Goal: Check status: Check status

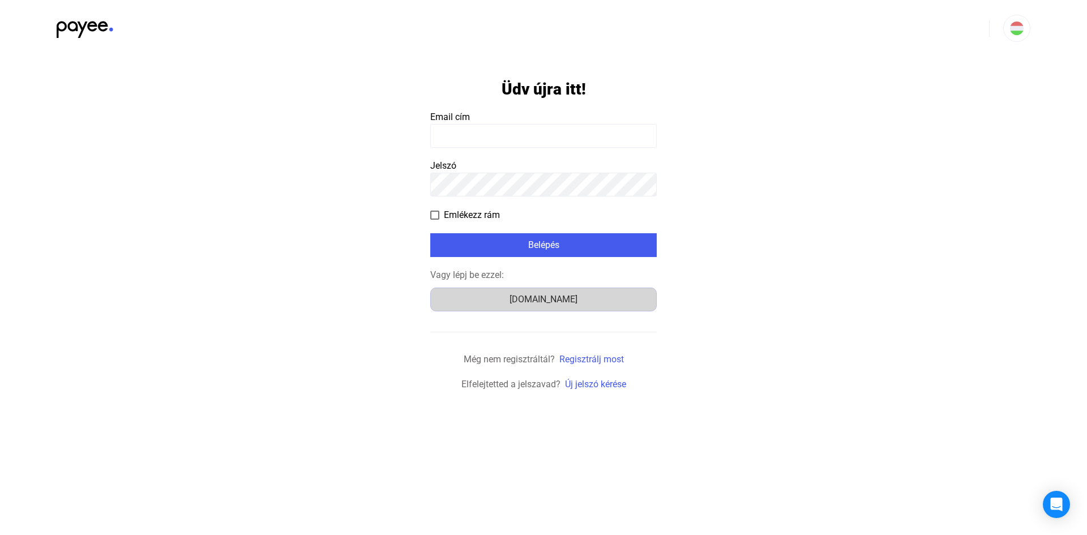
click at [556, 302] on div "[DOMAIN_NAME]" at bounding box center [543, 300] width 218 height 14
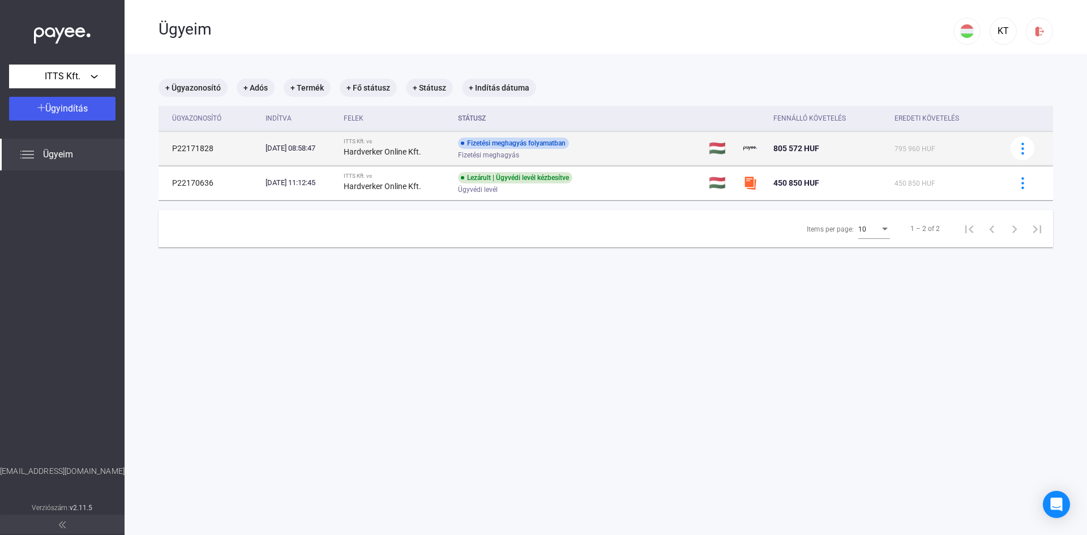
click at [626, 147] on div "Fizetési meghagyás folyamatban Fizetési meghagyás" at bounding box center [548, 149] width 181 height 22
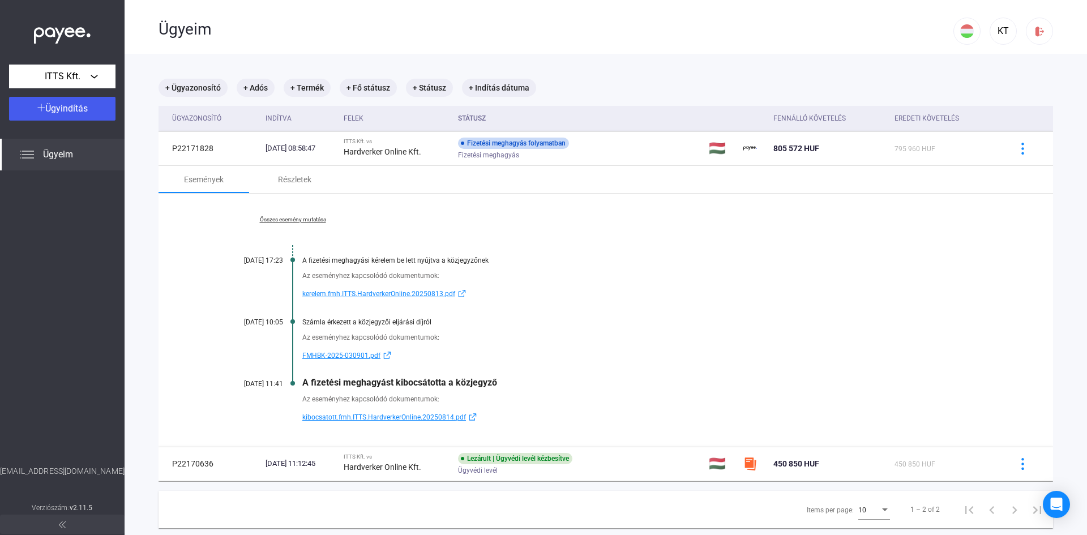
drag, startPoint x: 222, startPoint y: 386, endPoint x: 284, endPoint y: 384, distance: 61.7
click at [284, 384] on div "Összes esemény mutatása 2025.08.13. 17:23 A fizetési meghagyási kérelem be lett…" at bounding box center [605, 320] width 894 height 253
copy div "2025.08.19. 11:41"
